Goal: Information Seeking & Learning: Learn about a topic

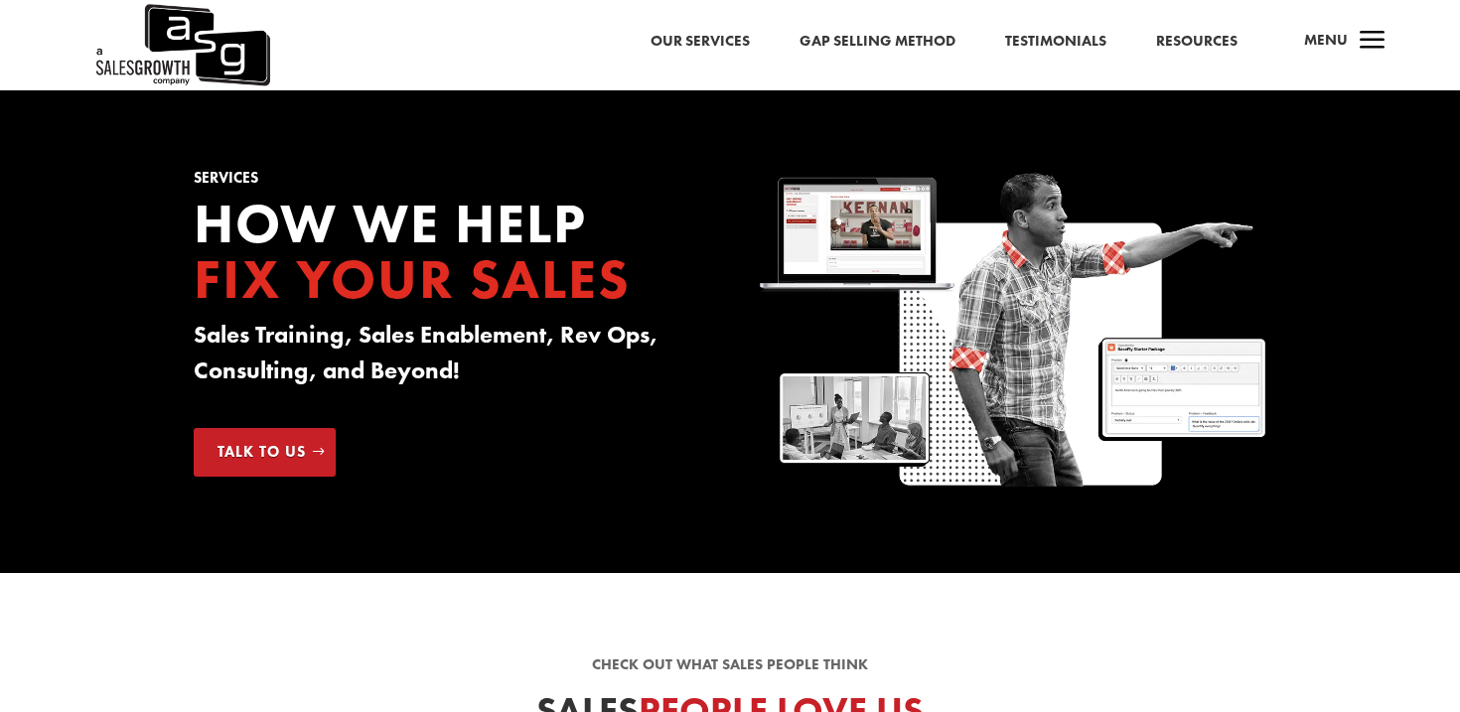
click at [1370, 41] on span "a" at bounding box center [1373, 42] width 40 height 40
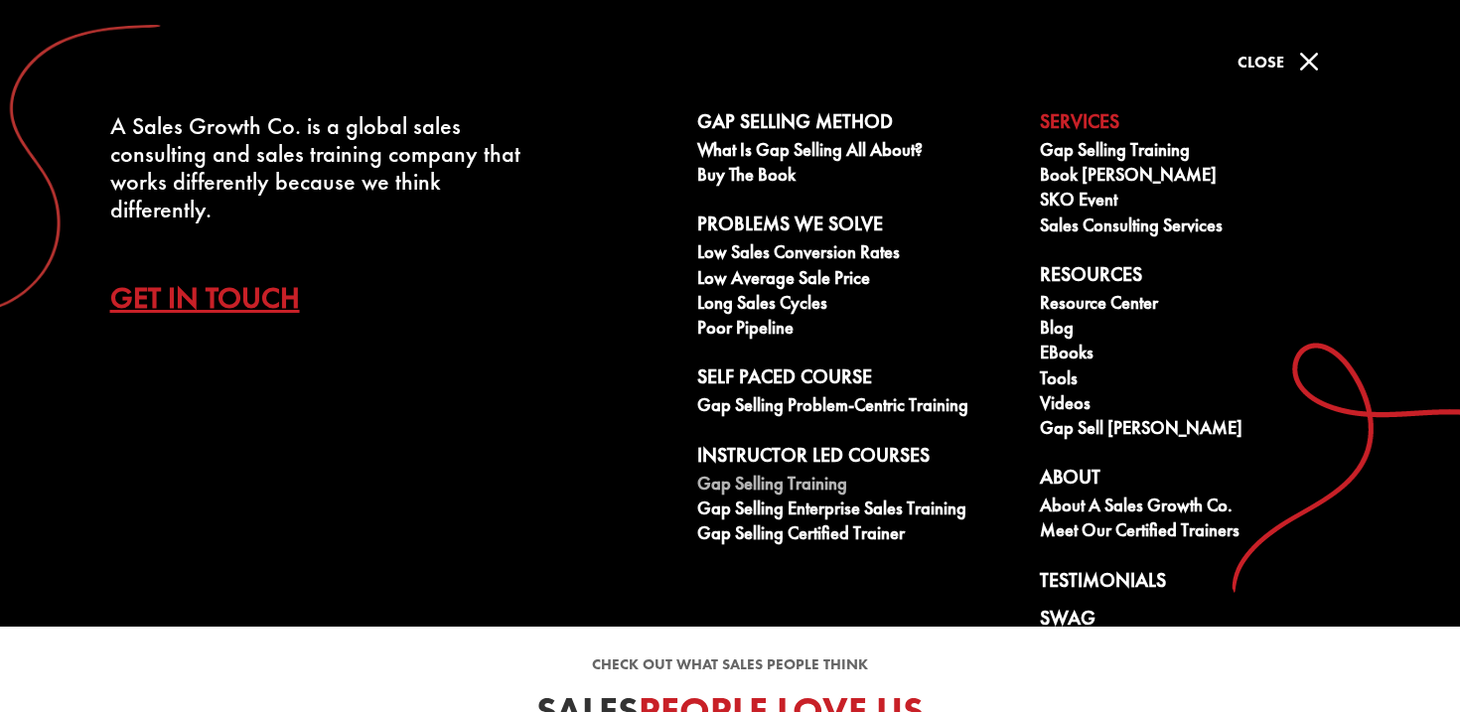
click at [829, 484] on link "Gap Selling Training" at bounding box center [857, 486] width 321 height 25
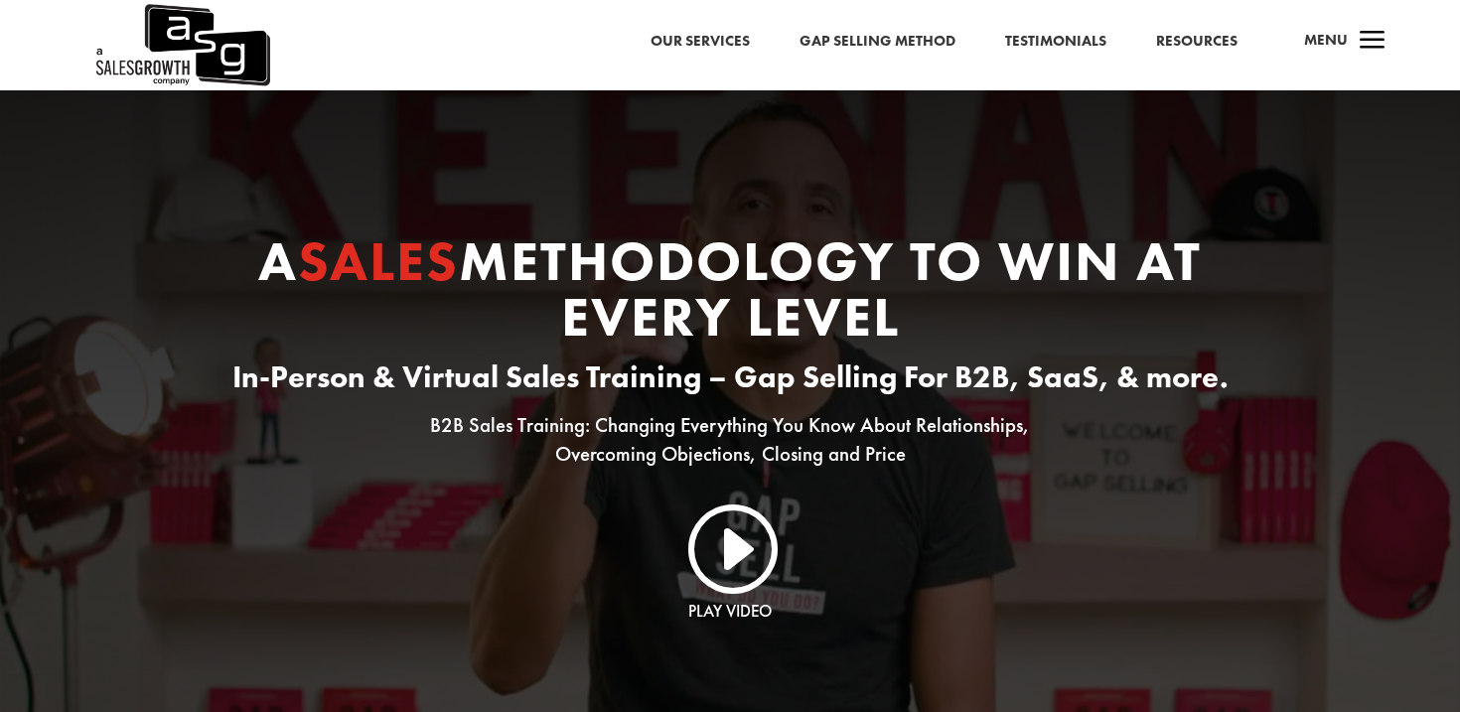
click at [899, 49] on link "Gap Selling Method" at bounding box center [878, 42] width 156 height 26
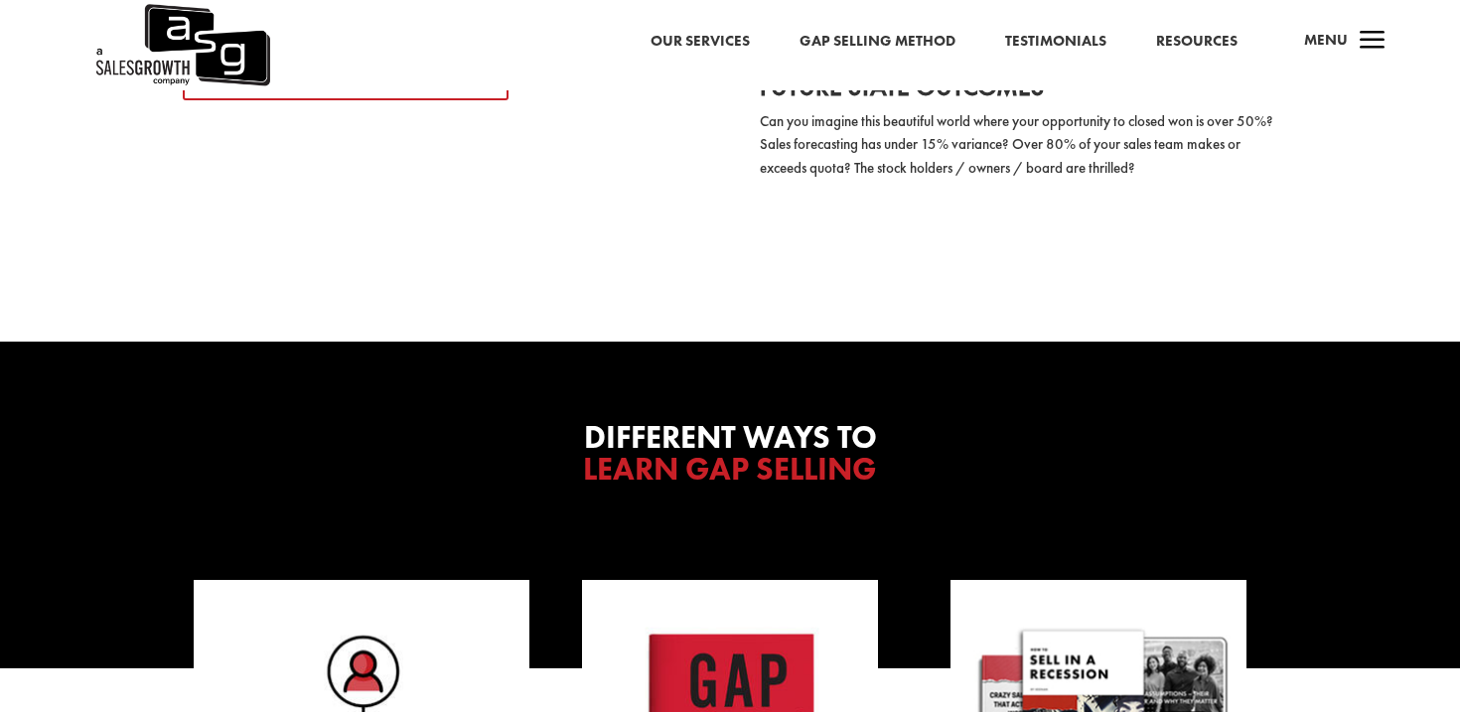
scroll to position [4277, 0]
